Goal: Book appointment/travel/reservation

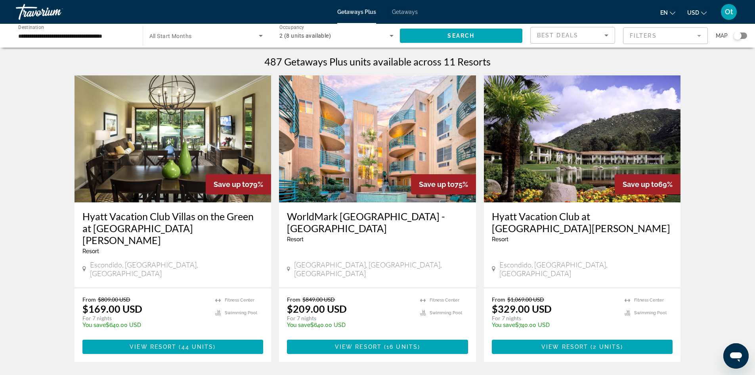
click at [239, 31] on div "Search widget" at bounding box center [206, 36] width 114 height 22
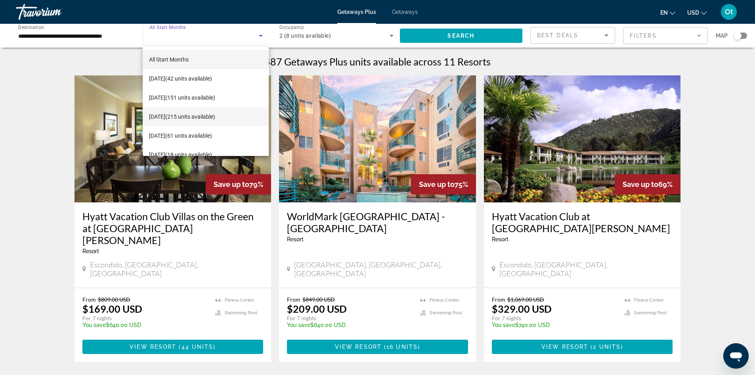
click at [215, 119] on span "[DATE] (215 units available)" at bounding box center [182, 117] width 66 height 10
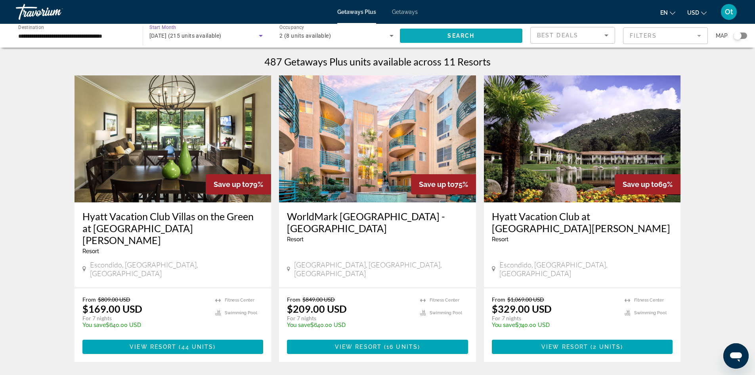
click at [461, 31] on span "Search widget" at bounding box center [461, 35] width 123 height 19
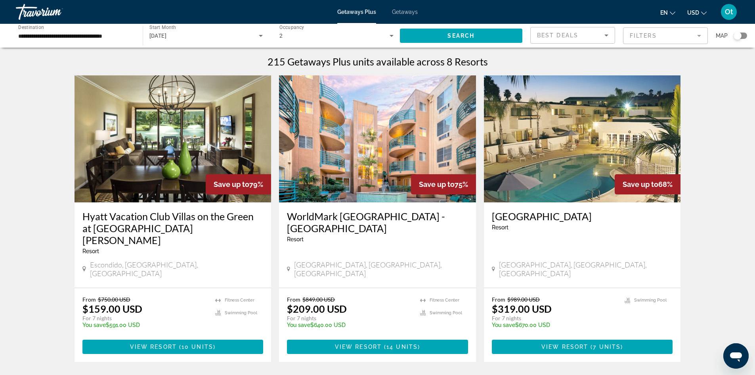
click at [408, 9] on span "Getaways" at bounding box center [405, 12] width 26 height 6
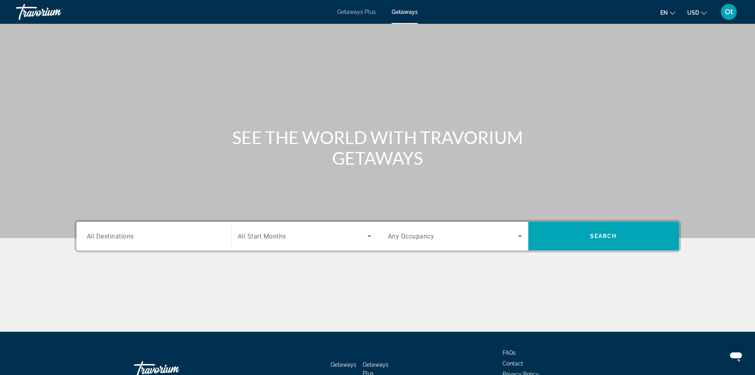
click at [107, 240] on input "Destination All Destinations" at bounding box center [154, 237] width 134 height 10
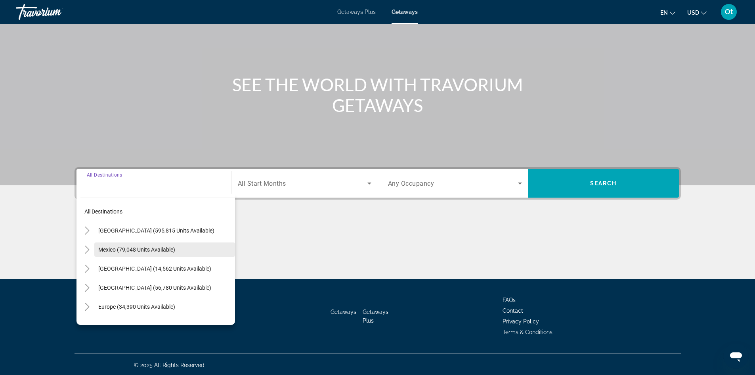
scroll to position [54, 0]
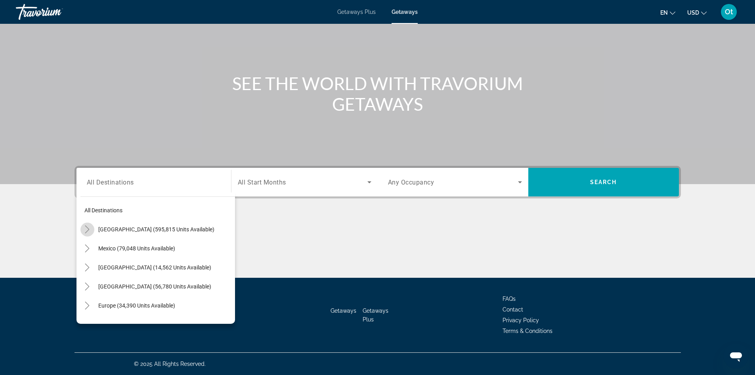
click at [85, 230] on icon "Toggle United States (595,815 units available)" at bounding box center [87, 229] width 8 height 8
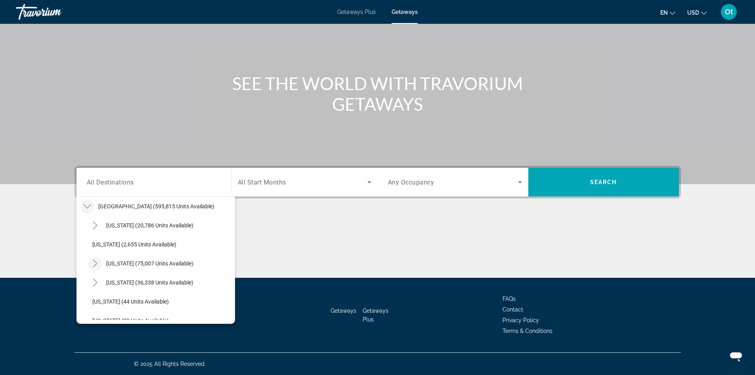
click at [95, 263] on icon "Toggle California (75,007 units available)" at bounding box center [95, 263] width 8 height 8
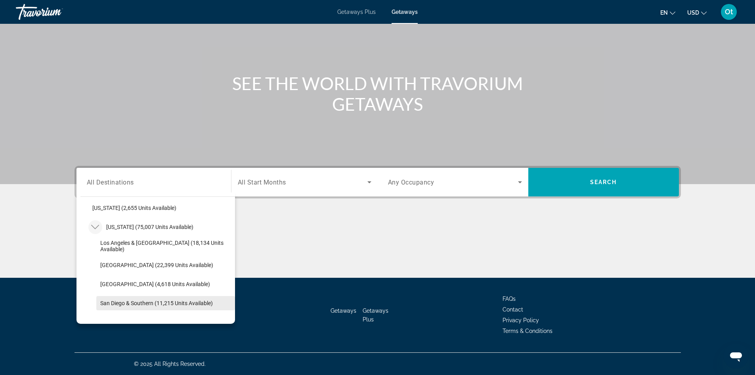
scroll to position [63, 0]
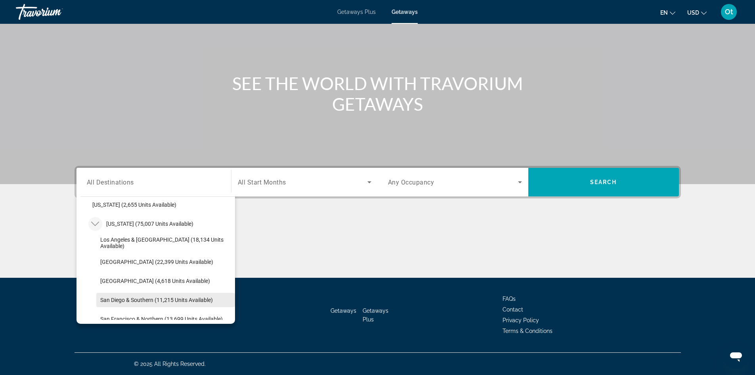
click at [132, 304] on span "Search widget" at bounding box center [165, 299] width 139 height 19
type input "**********"
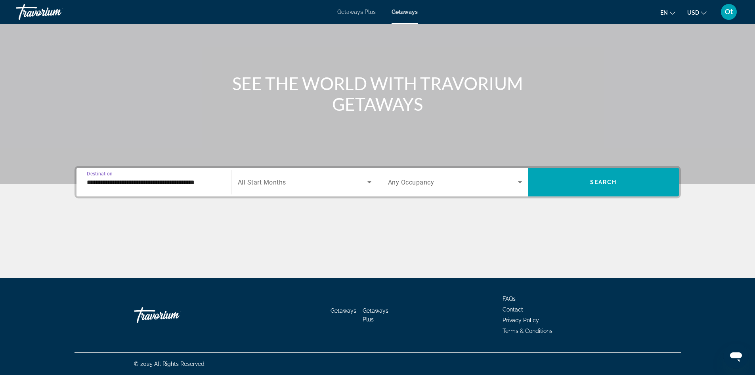
click at [371, 179] on icon "Search widget" at bounding box center [370, 182] width 10 height 10
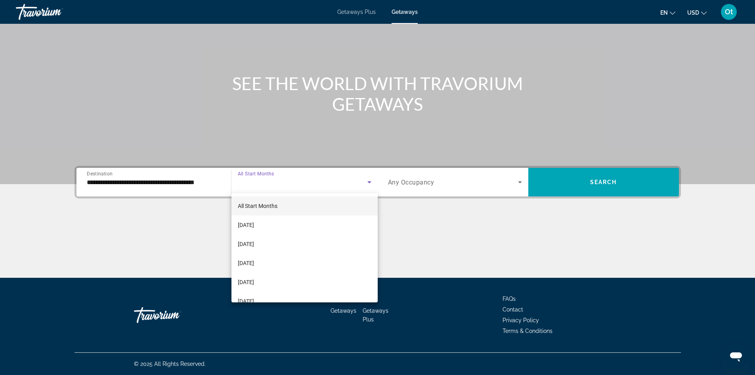
click at [273, 205] on span "All Start Months" at bounding box center [258, 206] width 40 height 6
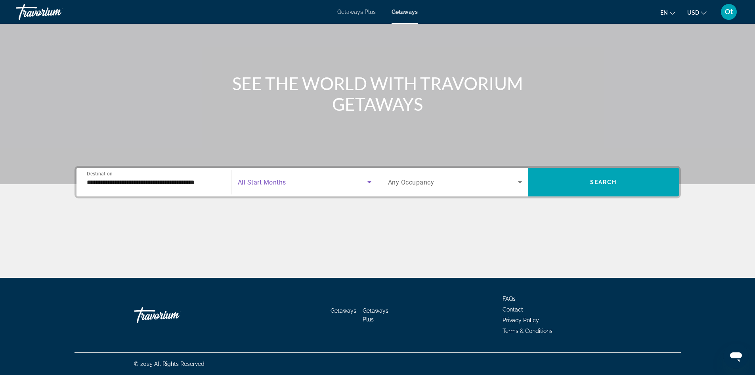
click at [455, 176] on div "Search widget" at bounding box center [455, 182] width 134 height 22
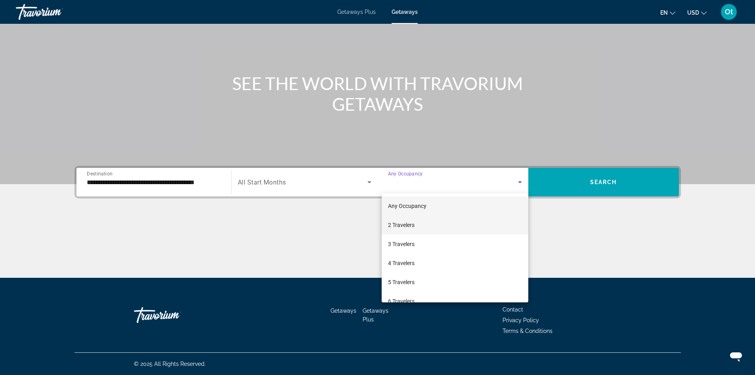
click at [412, 224] on span "2 Travelers" at bounding box center [401, 225] width 27 height 10
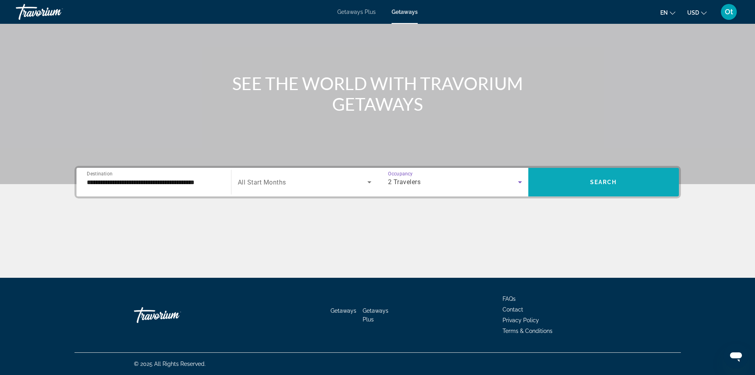
click at [565, 188] on span "Search widget" at bounding box center [603, 181] width 151 height 19
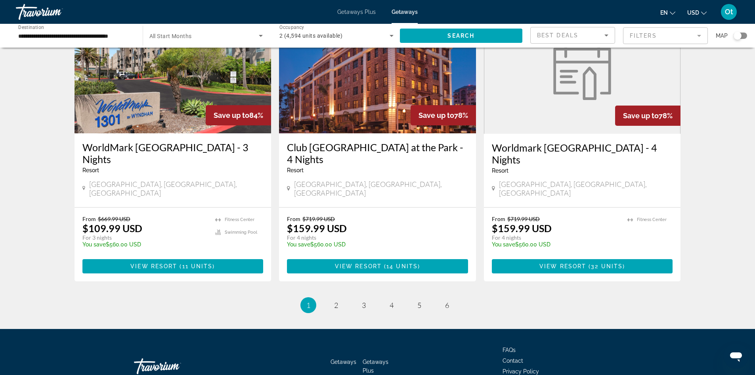
scroll to position [956, 0]
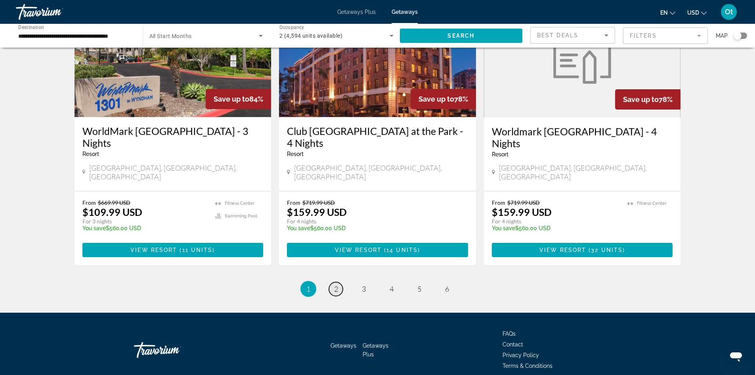
click at [333, 282] on link "page 2" at bounding box center [336, 289] width 14 height 14
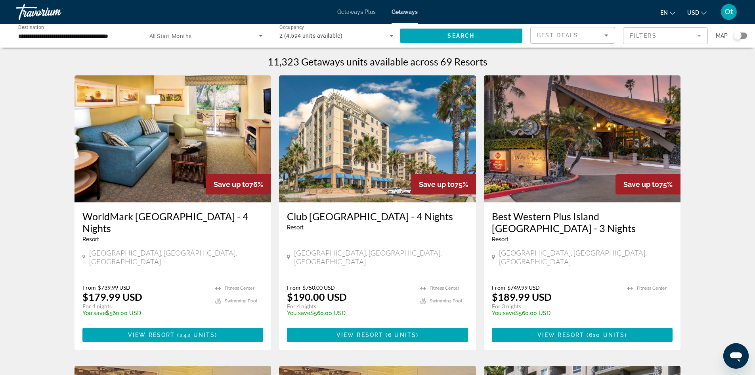
click at [202, 26] on div "Search widget" at bounding box center [206, 36] width 114 height 22
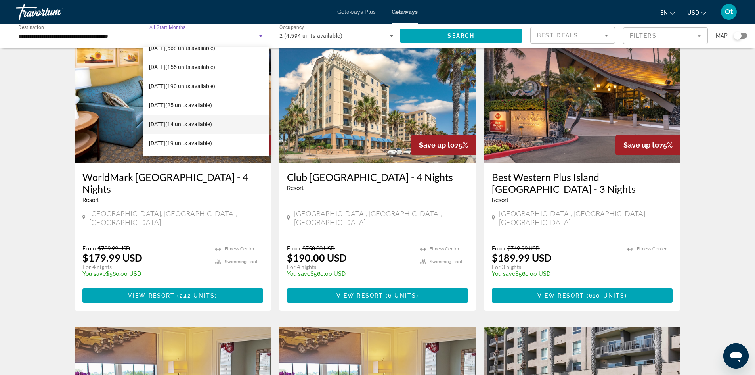
scroll to position [40, 0]
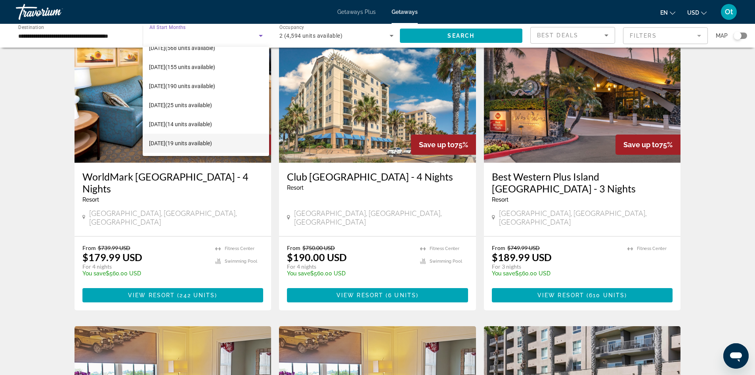
click at [230, 144] on mat-option "[DATE] (19 units available)" at bounding box center [206, 143] width 126 height 19
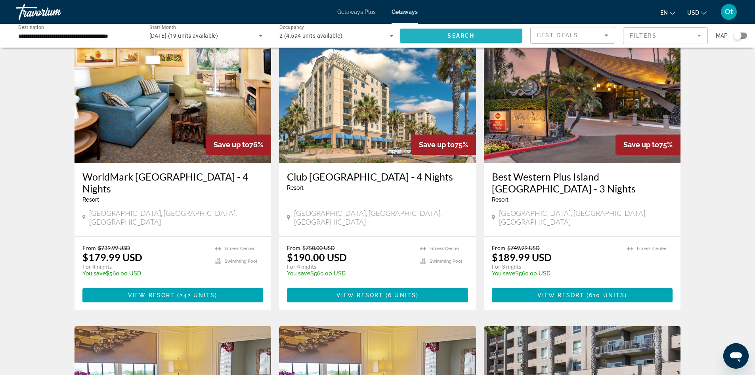
click at [444, 29] on span "Search widget" at bounding box center [461, 35] width 123 height 19
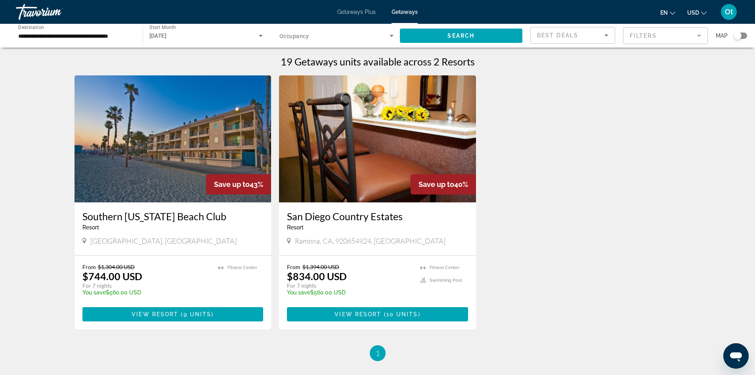
click at [375, 157] on img "Main content" at bounding box center [377, 138] width 197 height 127
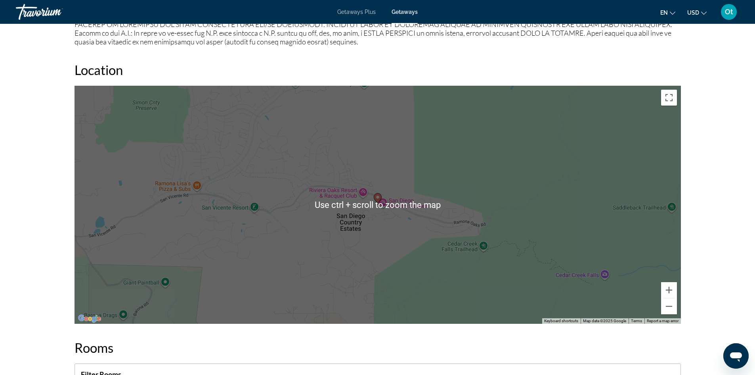
scroll to position [833, 0]
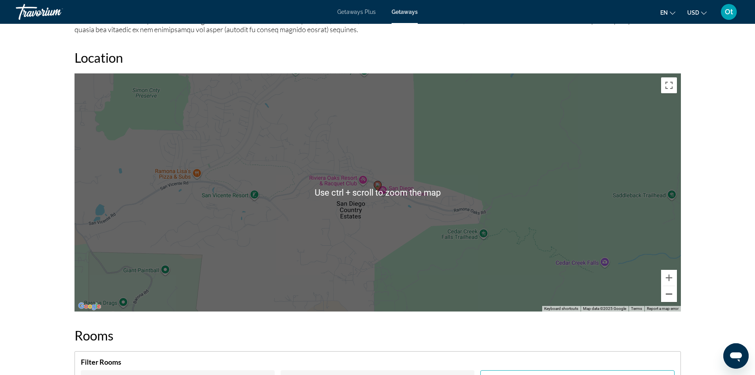
click at [672, 295] on button "Zoom out" at bounding box center [669, 294] width 16 height 16
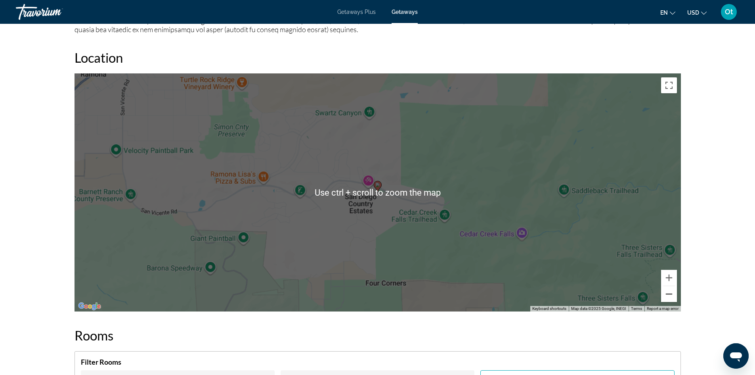
click at [672, 295] on button "Zoom out" at bounding box center [669, 294] width 16 height 16
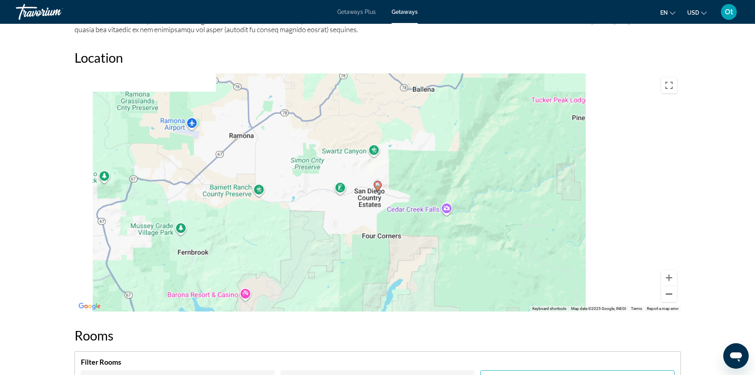
click at [671, 295] on button "Zoom out" at bounding box center [669, 294] width 16 height 16
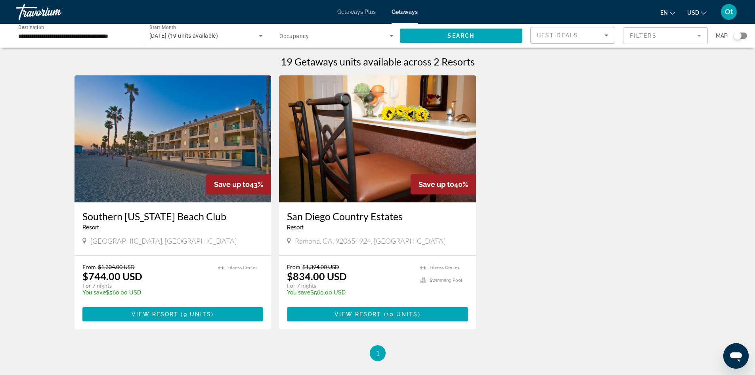
click at [210, 41] on div "[DATE] (19 units available)" at bounding box center [206, 36] width 114 height 22
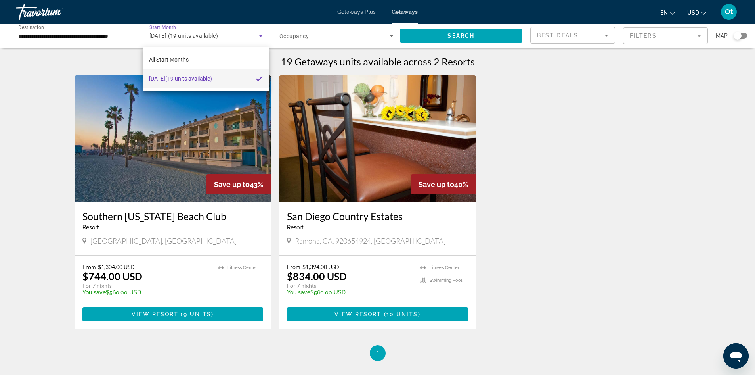
click at [201, 33] on div at bounding box center [377, 187] width 755 height 375
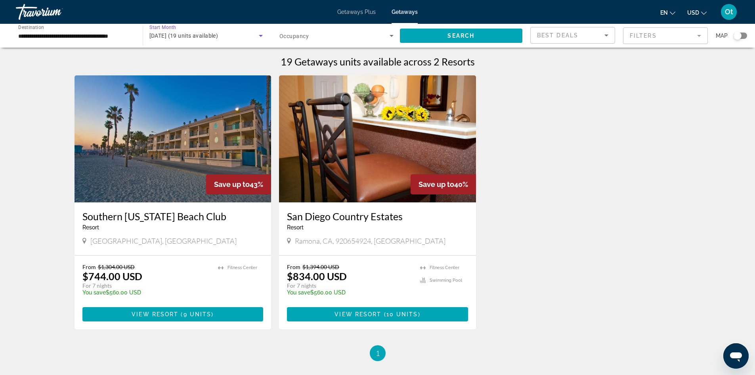
click at [227, 32] on div "[DATE] (19 units available)" at bounding box center [204, 36] width 110 height 10
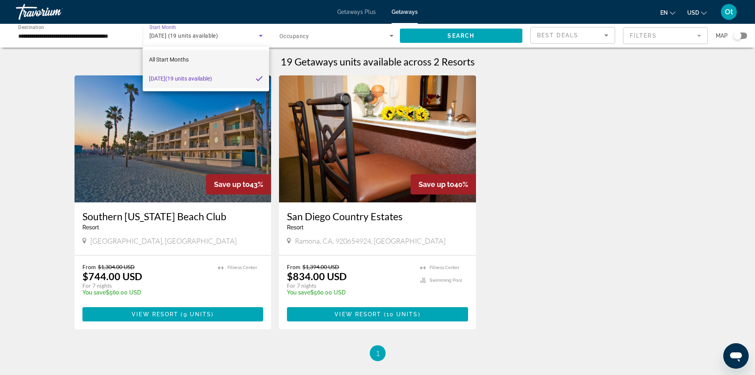
click at [193, 63] on mat-option "All Start Months" at bounding box center [206, 59] width 126 height 19
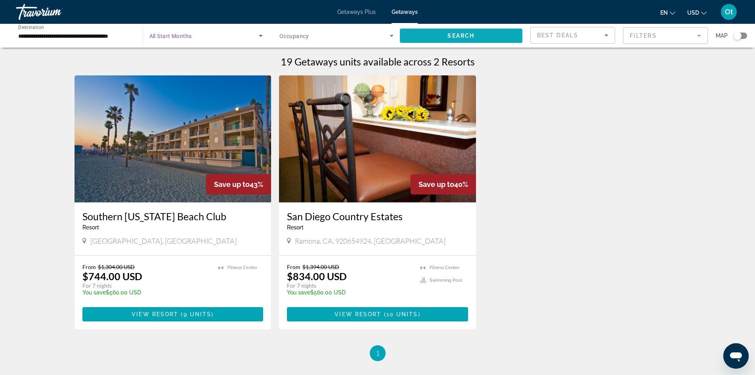
click at [493, 38] on span "Search widget" at bounding box center [461, 35] width 123 height 19
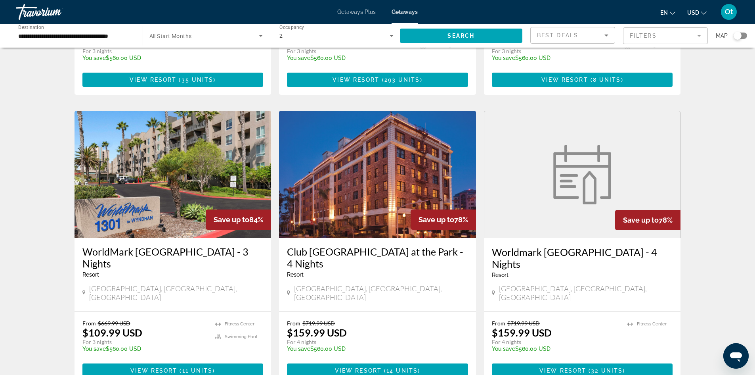
scroll to position [956, 0]
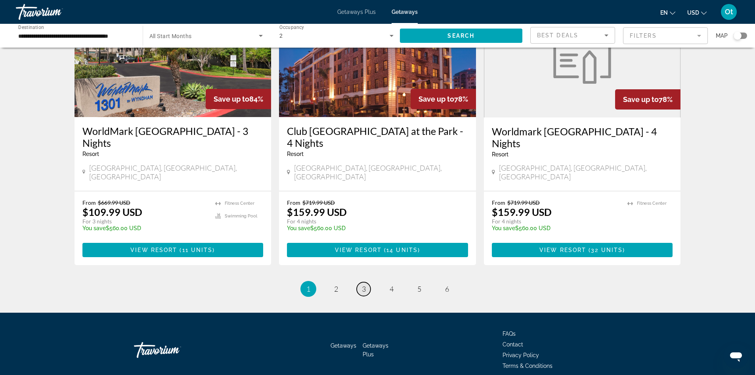
click at [364, 284] on span "3" at bounding box center [364, 288] width 4 height 9
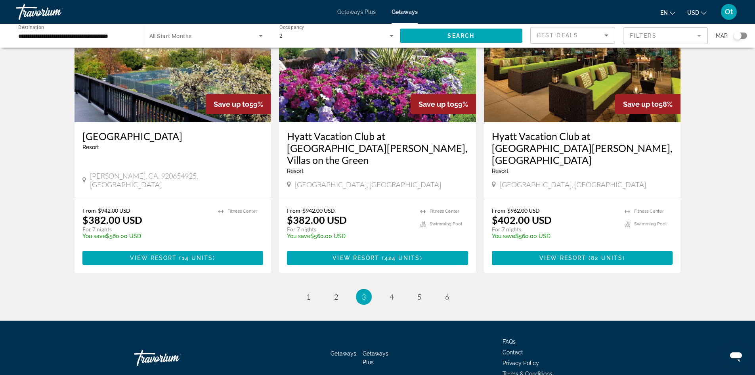
scroll to position [944, 0]
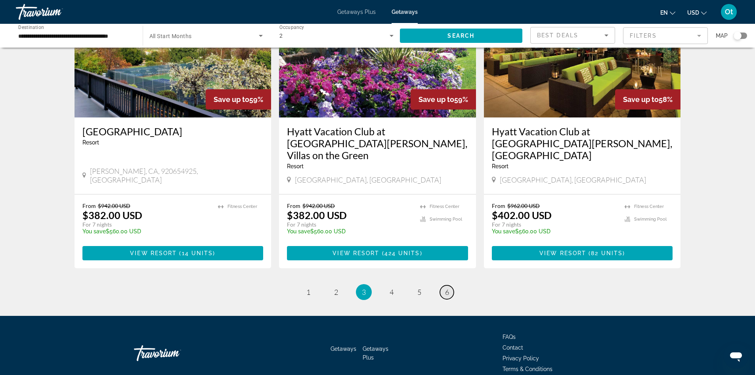
click at [450, 285] on link "page 6" at bounding box center [447, 292] width 14 height 14
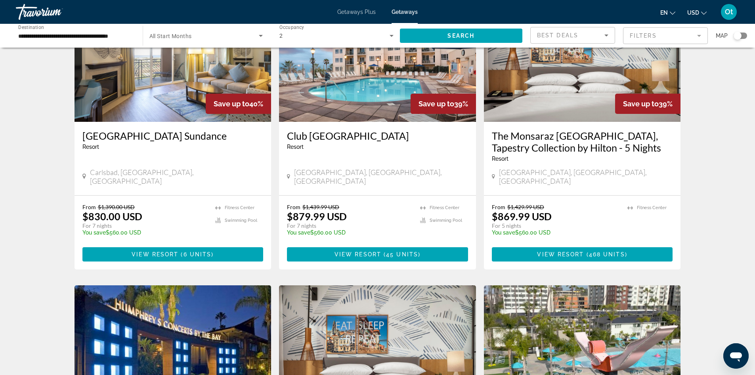
scroll to position [357, 0]
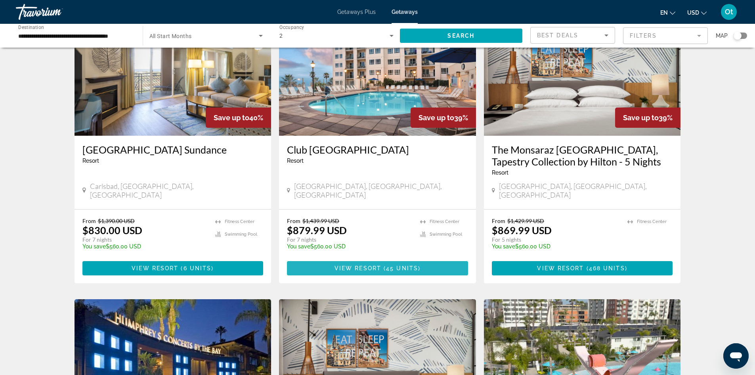
click at [383, 265] on span "Main content" at bounding box center [382, 268] width 2 height 6
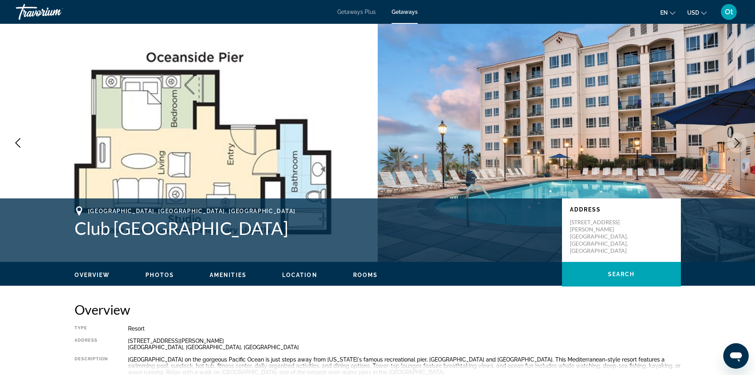
drag, startPoint x: 154, startPoint y: 273, endPoint x: 161, endPoint y: 268, distance: 8.4
click at [154, 273] on span "Photos" at bounding box center [159, 275] width 29 height 6
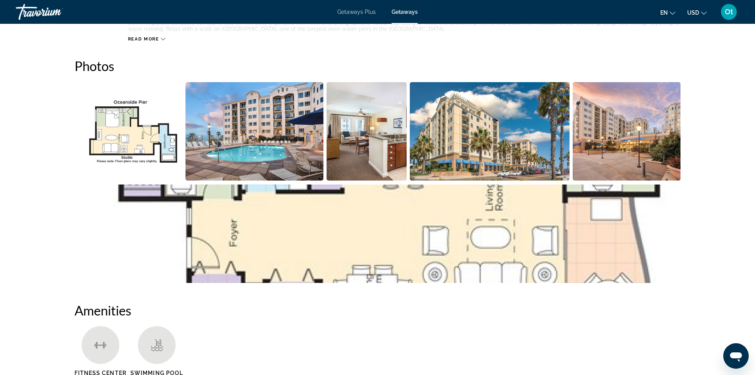
scroll to position [353, 0]
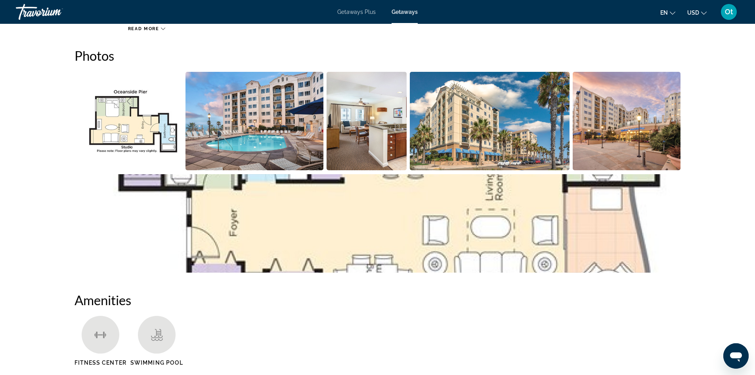
click at [120, 123] on img "Open full-screen image slider" at bounding box center [129, 121] width 108 height 98
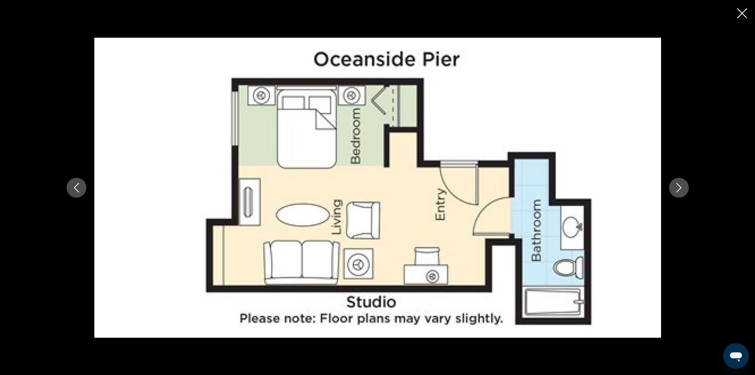
click at [674, 183] on icon "Next image" at bounding box center [679, 188] width 10 height 10
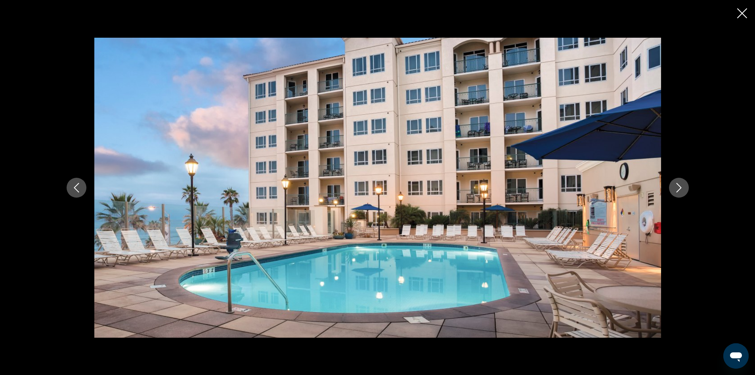
click at [670, 181] on div "prev next" at bounding box center [378, 188] width 638 height 300
click at [681, 185] on icon "Next image" at bounding box center [679, 188] width 10 height 10
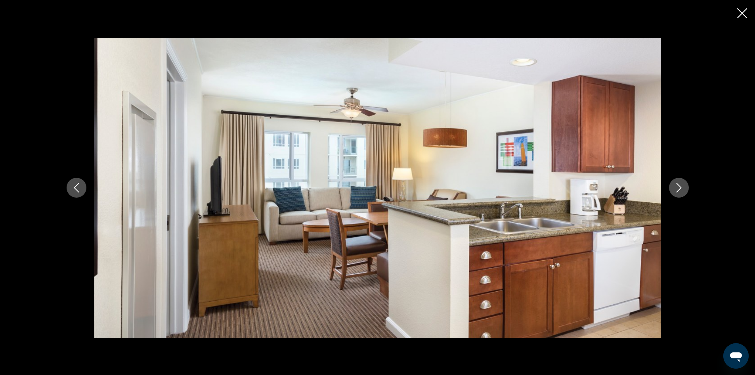
click at [682, 182] on button "Next image" at bounding box center [679, 188] width 20 height 20
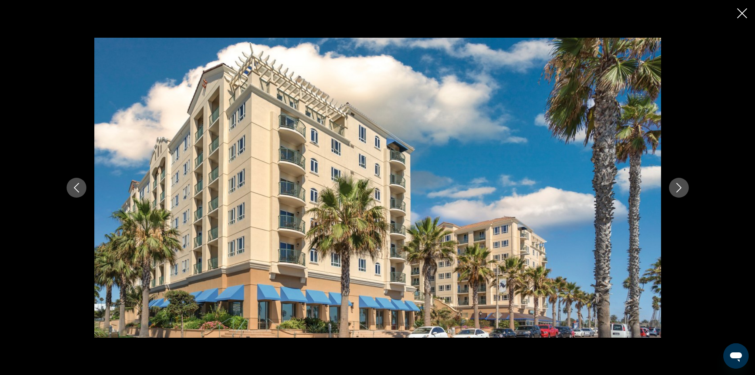
click at [681, 184] on icon "Next image" at bounding box center [679, 188] width 10 height 10
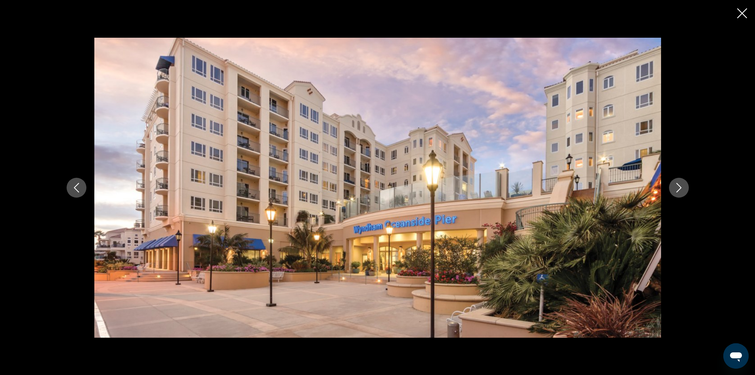
click at [676, 181] on button "Next image" at bounding box center [679, 188] width 20 height 20
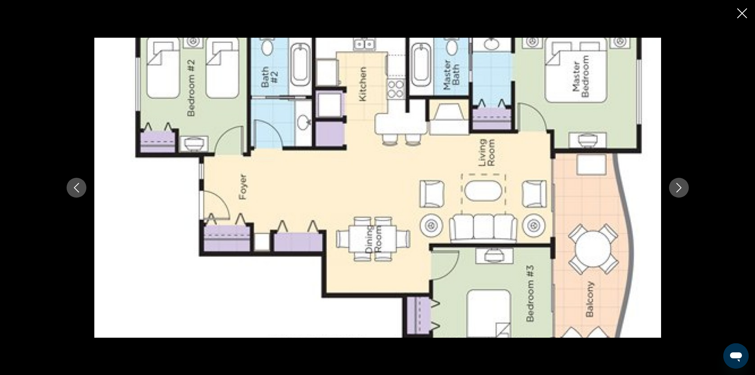
click at [680, 183] on icon "Next image" at bounding box center [679, 188] width 10 height 10
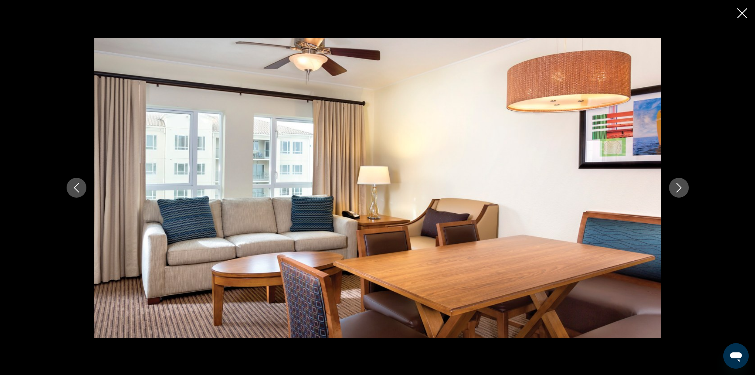
click at [681, 188] on icon "Next image" at bounding box center [679, 188] width 10 height 10
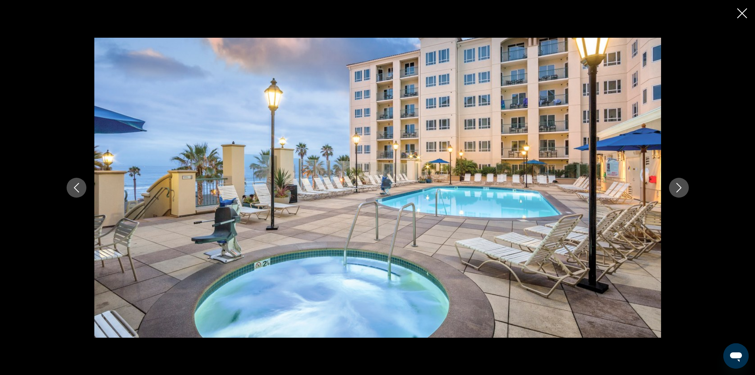
click at [676, 190] on icon "Next image" at bounding box center [679, 188] width 10 height 10
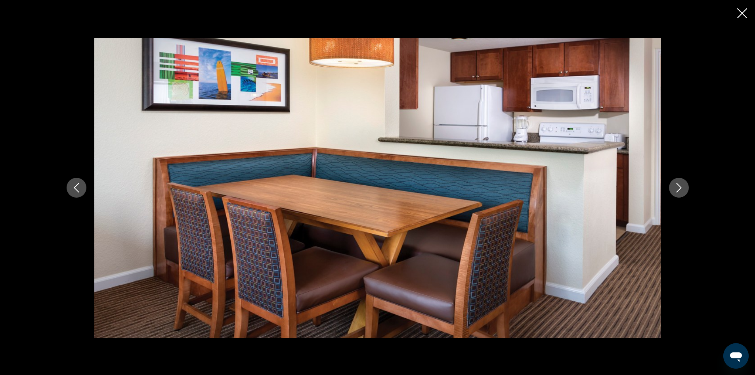
click at [672, 183] on button "Next image" at bounding box center [679, 188] width 20 height 20
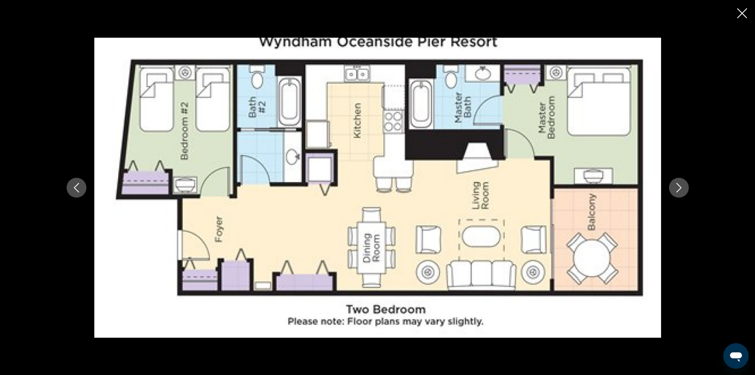
drag, startPoint x: 262, startPoint y: 157, endPoint x: 201, endPoint y: 147, distance: 61.9
click at [201, 147] on img "Main content" at bounding box center [377, 188] width 567 height 300
click at [683, 188] on icon "Next image" at bounding box center [679, 188] width 10 height 10
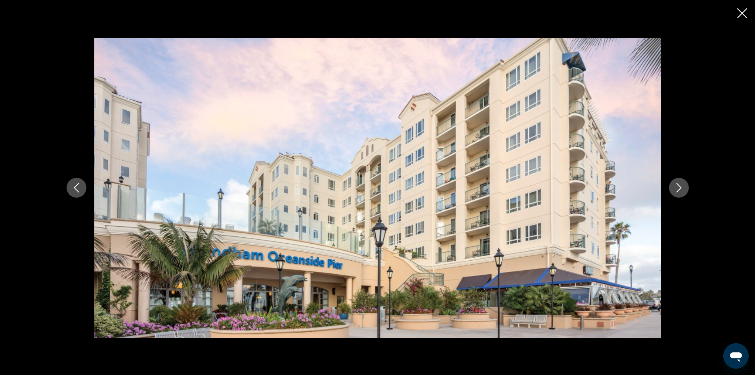
drag, startPoint x: 502, startPoint y: 62, endPoint x: 352, endPoint y: 117, distance: 160.3
click at [352, 117] on img "Main content" at bounding box center [377, 188] width 567 height 300
click at [675, 192] on icon "Next image" at bounding box center [679, 188] width 10 height 10
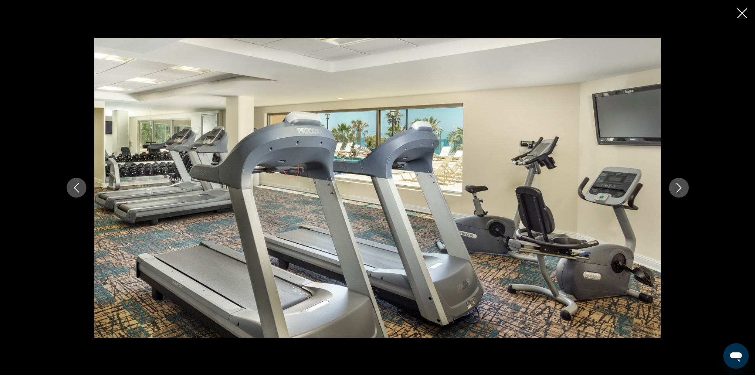
click at [674, 192] on icon "Next image" at bounding box center [679, 188] width 10 height 10
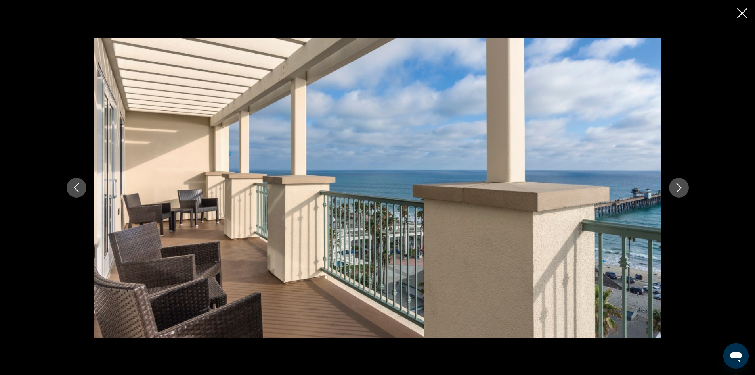
click at [674, 192] on icon "Next image" at bounding box center [679, 188] width 10 height 10
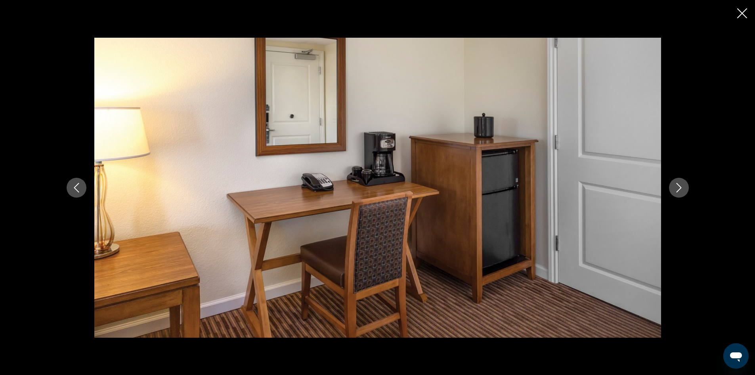
click at [92, 182] on div "prev next" at bounding box center [378, 188] width 638 height 300
click at [89, 185] on div "prev next" at bounding box center [378, 188] width 638 height 300
click at [78, 184] on icon "Previous image" at bounding box center [77, 188] width 10 height 10
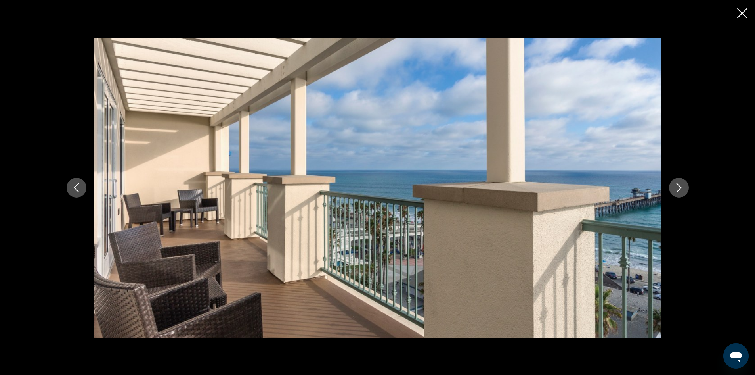
click at [681, 192] on button "Next image" at bounding box center [679, 188] width 20 height 20
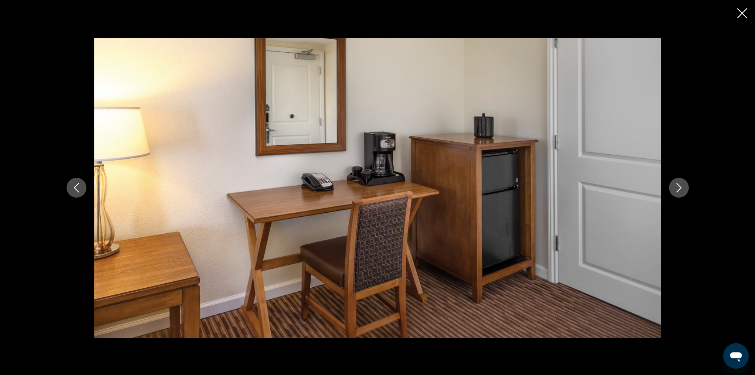
click at [676, 188] on icon "Next image" at bounding box center [679, 188] width 10 height 10
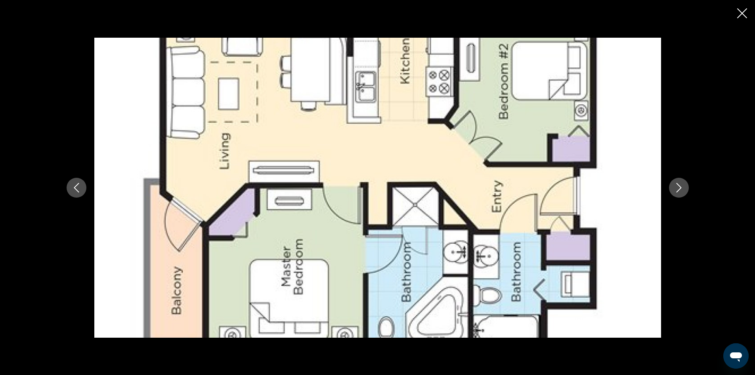
click at [676, 192] on icon "Next image" at bounding box center [679, 188] width 10 height 10
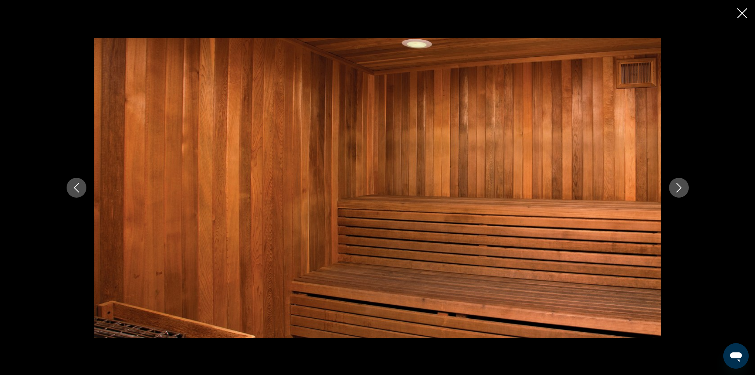
click at [676, 192] on icon "Next image" at bounding box center [679, 188] width 10 height 10
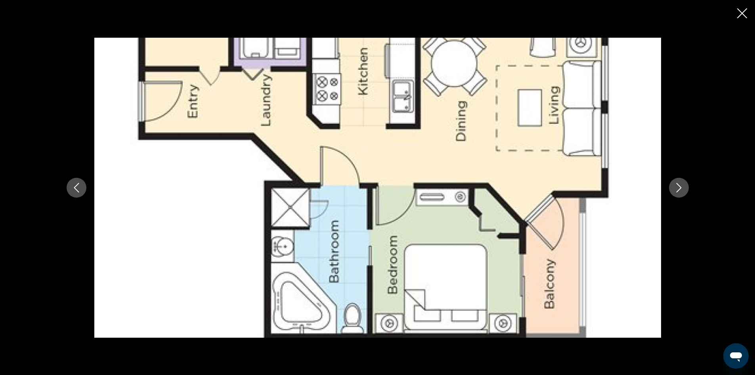
drag, startPoint x: 676, startPoint y: 192, endPoint x: 547, endPoint y: 245, distance: 139.4
click at [538, 249] on img "Main content" at bounding box center [377, 188] width 567 height 300
click at [679, 188] on icon "Next image" at bounding box center [679, 188] width 10 height 10
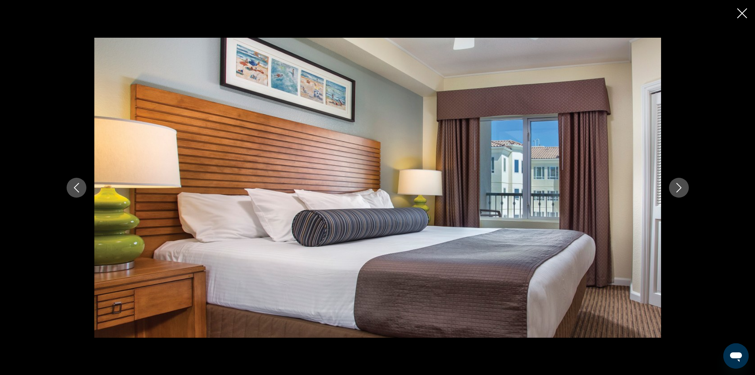
click at [685, 182] on button "Next image" at bounding box center [679, 188] width 20 height 20
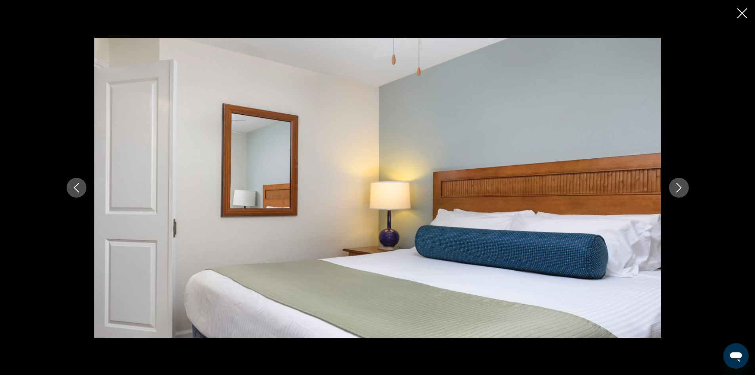
click at [743, 12] on icon "Close slideshow" at bounding box center [742, 13] width 10 height 10
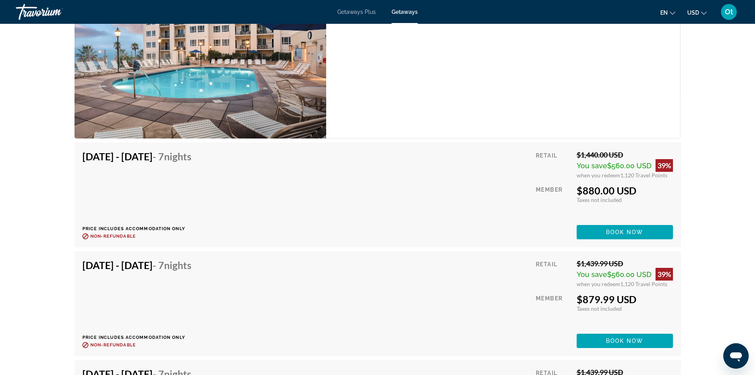
scroll to position [1622, 0]
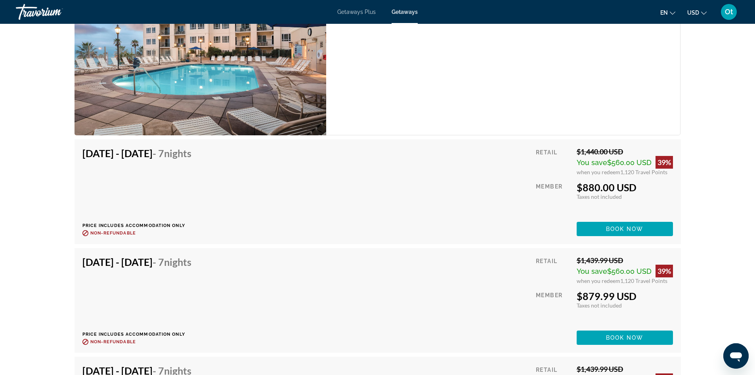
click at [592, 156] on div "You save $560.00 USD 39%" at bounding box center [625, 162] width 96 height 13
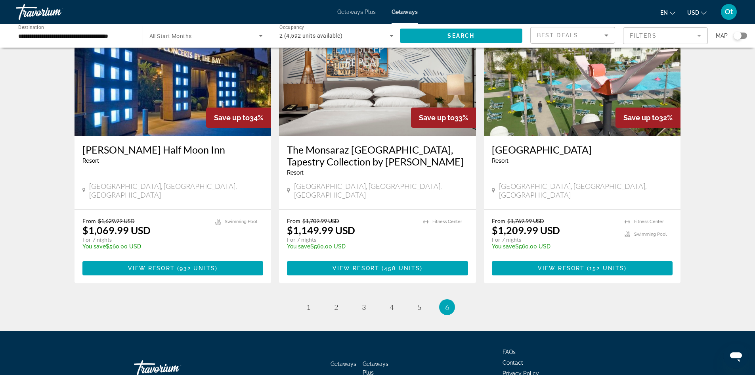
scroll to position [674, 0]
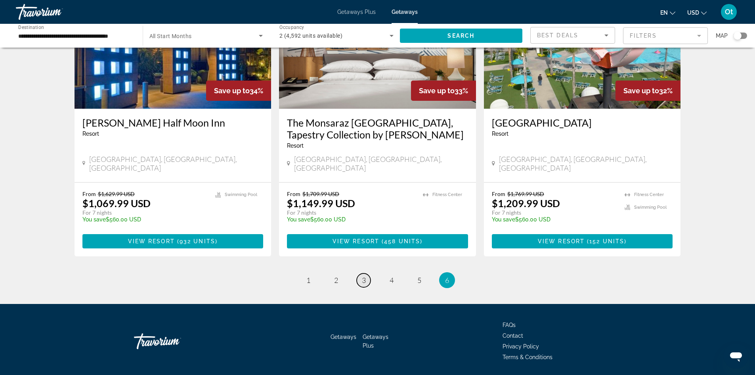
click at [363, 276] on span "3" at bounding box center [364, 280] width 4 height 9
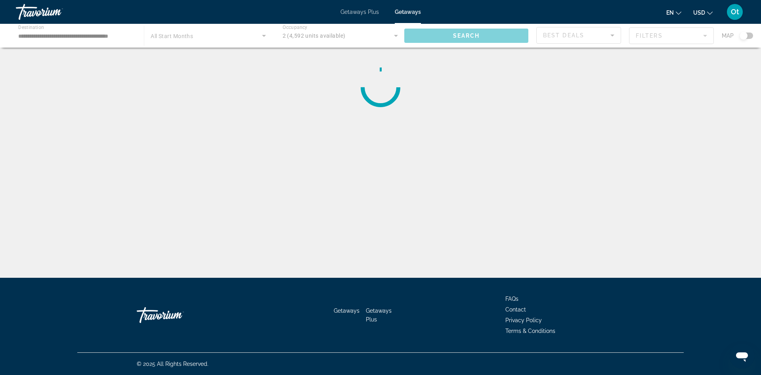
click at [463, 131] on div "**********" at bounding box center [380, 195] width 761 height 278
